Goal: Task Accomplishment & Management: Manage account settings

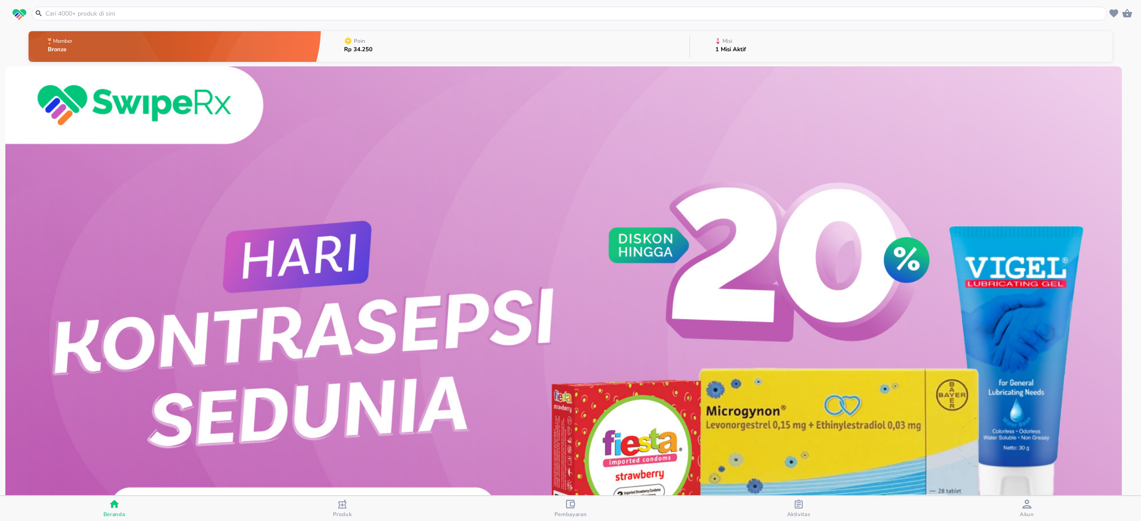
click at [562, 505] on div "Pembayaran" at bounding box center [570, 509] width 33 height 18
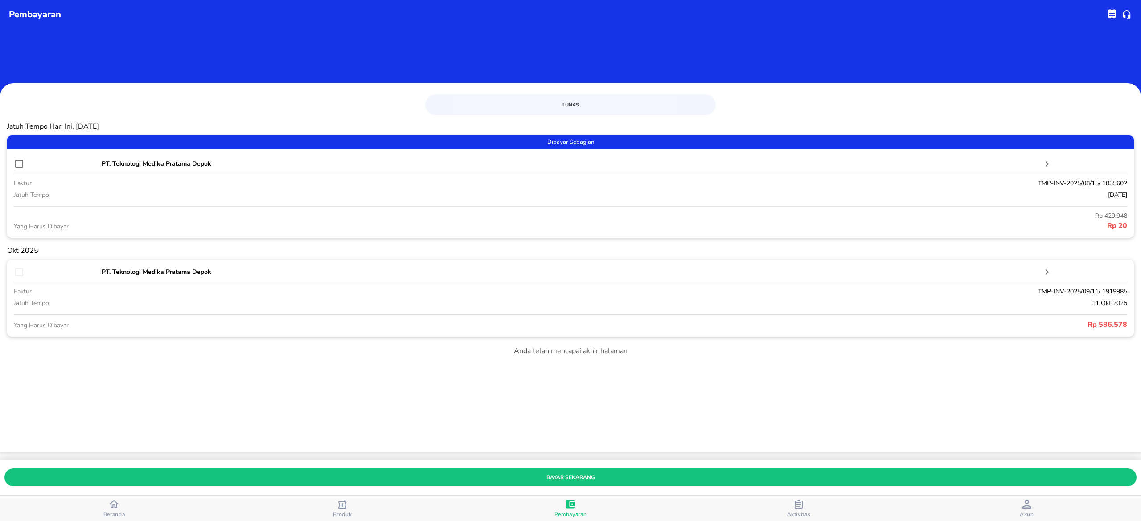
click at [344, 508] on icon "button" at bounding box center [342, 504] width 9 height 9
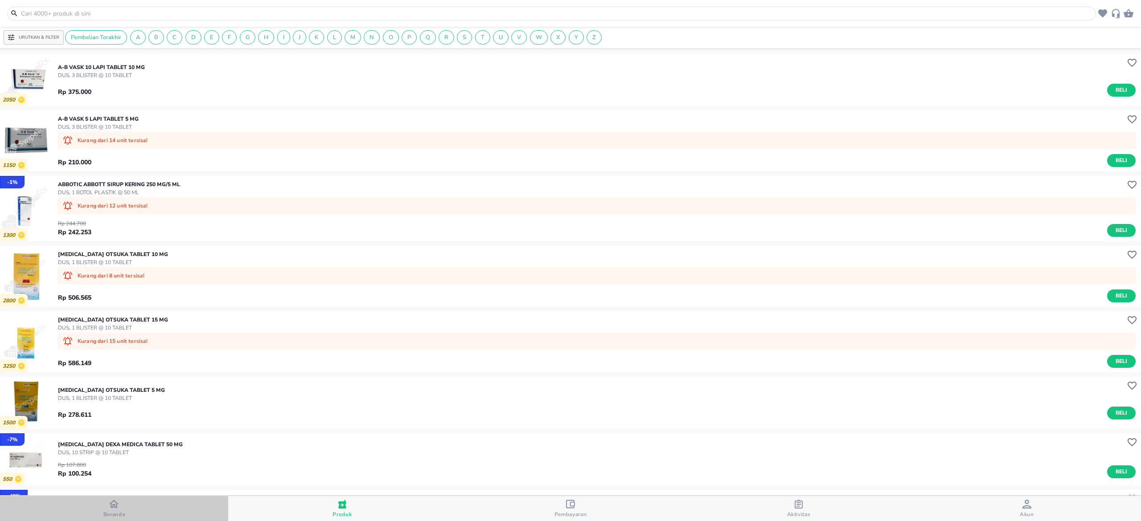
click at [120, 515] on span "Beranda" at bounding box center [114, 514] width 22 height 7
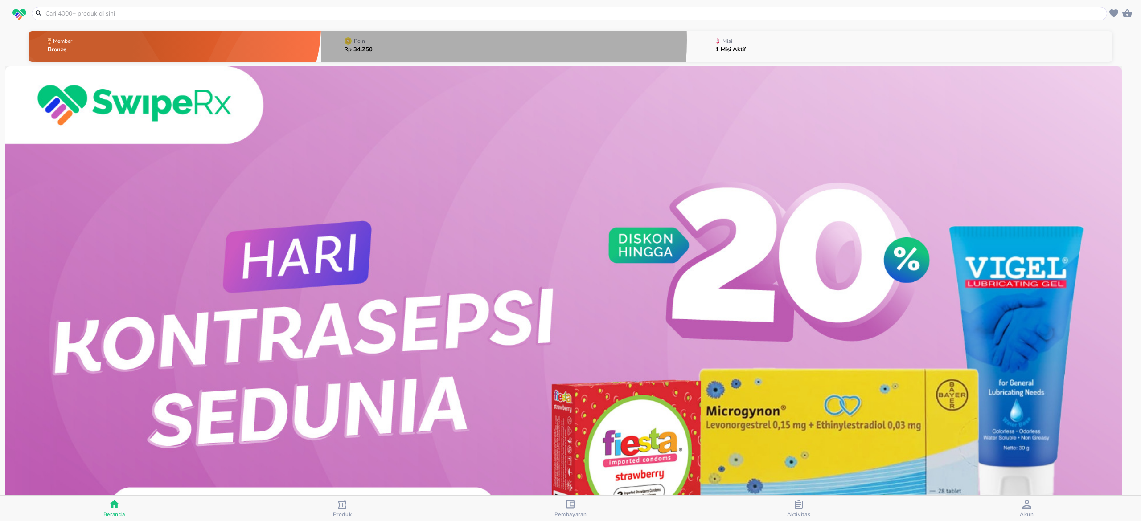
click at [386, 40] on button "Poin Rp 34.250" at bounding box center [505, 46] width 368 height 35
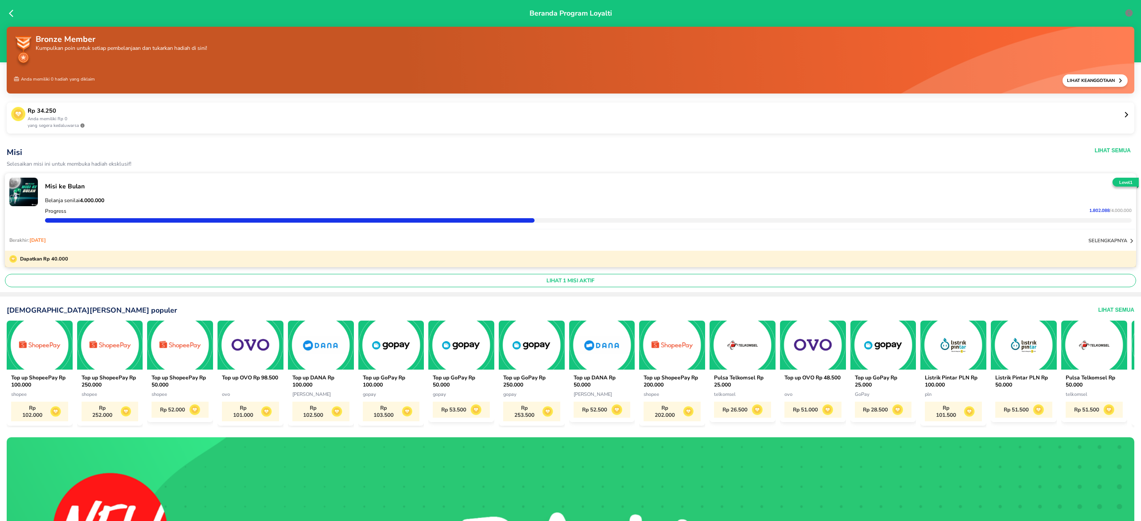
click at [1108, 114] on p "Rp 34.250" at bounding box center [575, 111] width 1095 height 9
